Goal: Navigation & Orientation: Find specific page/section

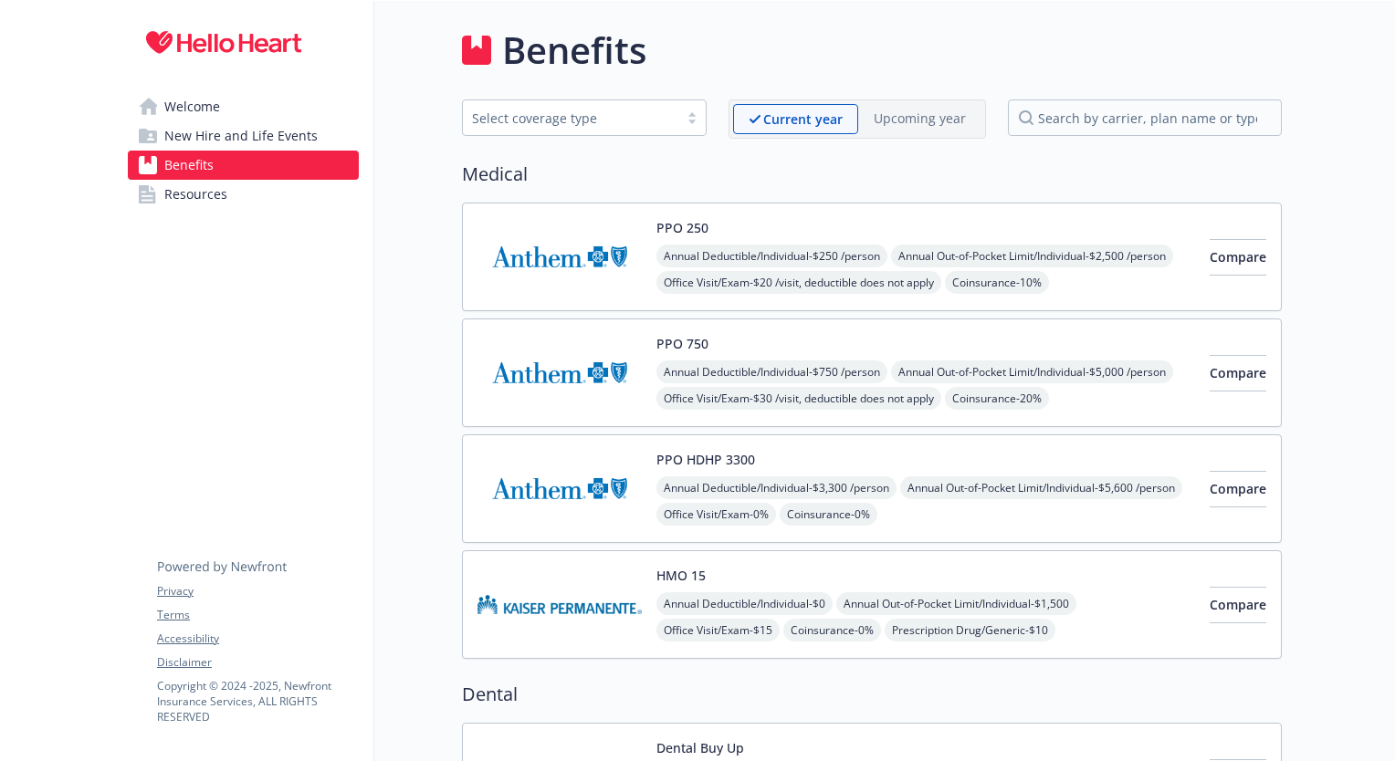
scroll to position [2661, 7]
